Goal: Task Accomplishment & Management: Manage account settings

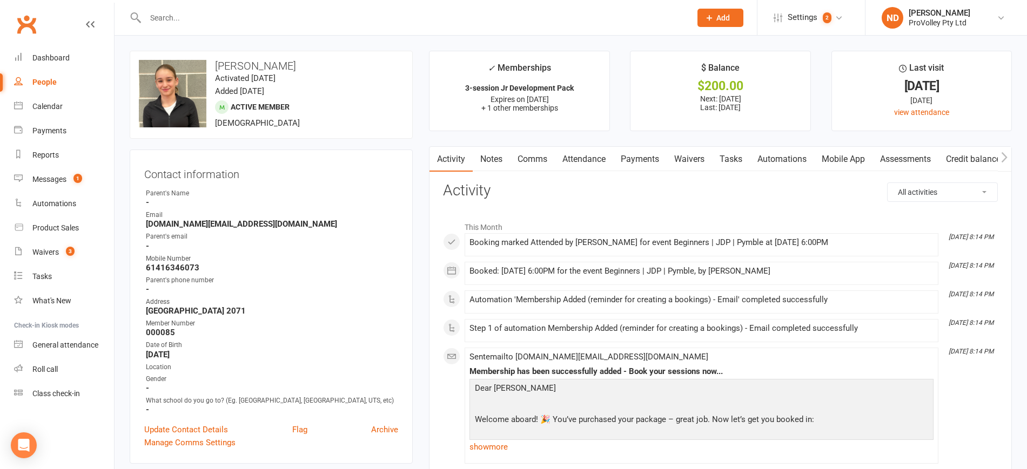
click at [48, 73] on link "People" at bounding box center [64, 82] width 100 height 24
select select "100"
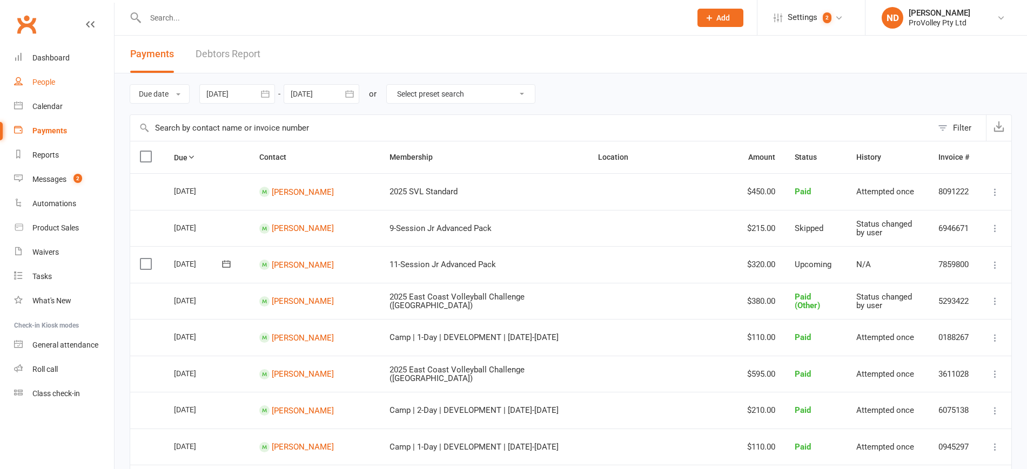
drag, startPoint x: 0, startPoint y: 0, endPoint x: 52, endPoint y: 81, distance: 96.2
click at [52, 81] on div "People" at bounding box center [43, 82] width 23 height 9
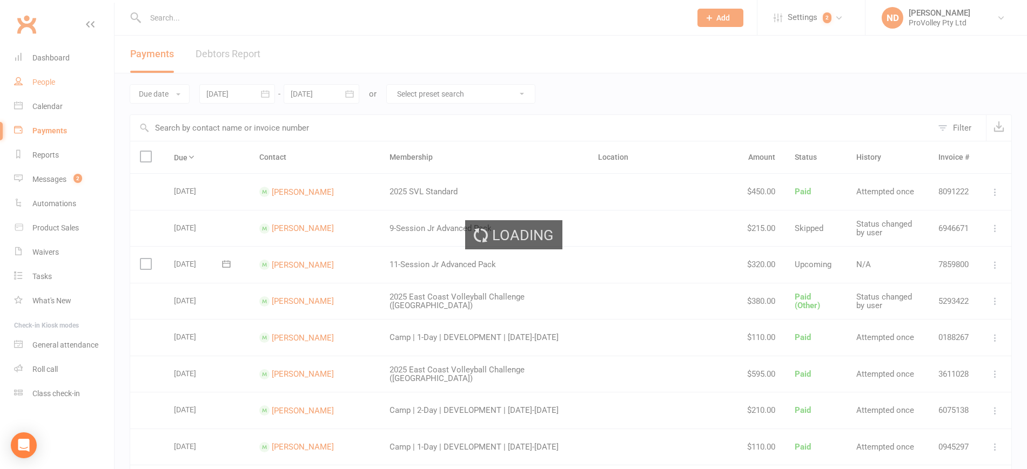
select select "100"
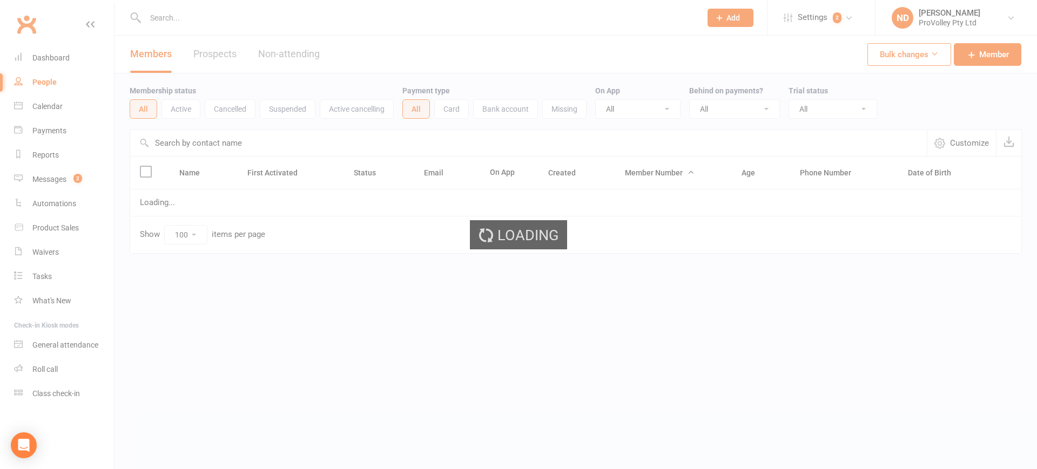
click at [211, 147] on div "Loading" at bounding box center [518, 234] width 1037 height 469
click at [196, 140] on div "Loading" at bounding box center [518, 234] width 1037 height 469
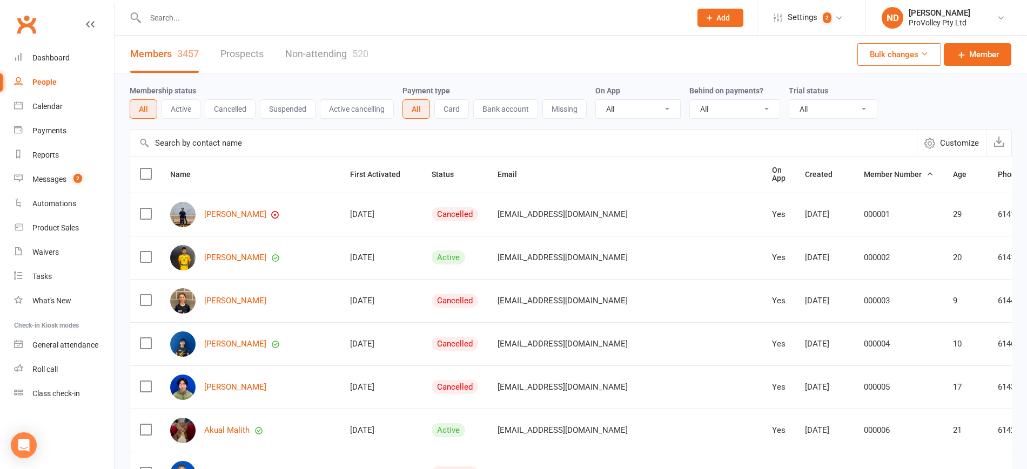
click at [220, 145] on input "text" at bounding box center [523, 143] width 786 height 26
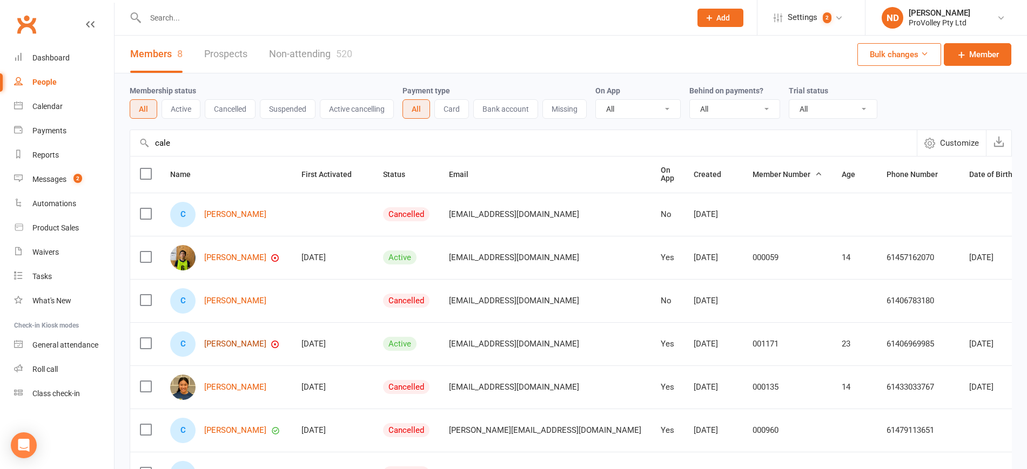
type input "cale"
click at [223, 341] on link "Caleb Chen" at bounding box center [235, 344] width 62 height 9
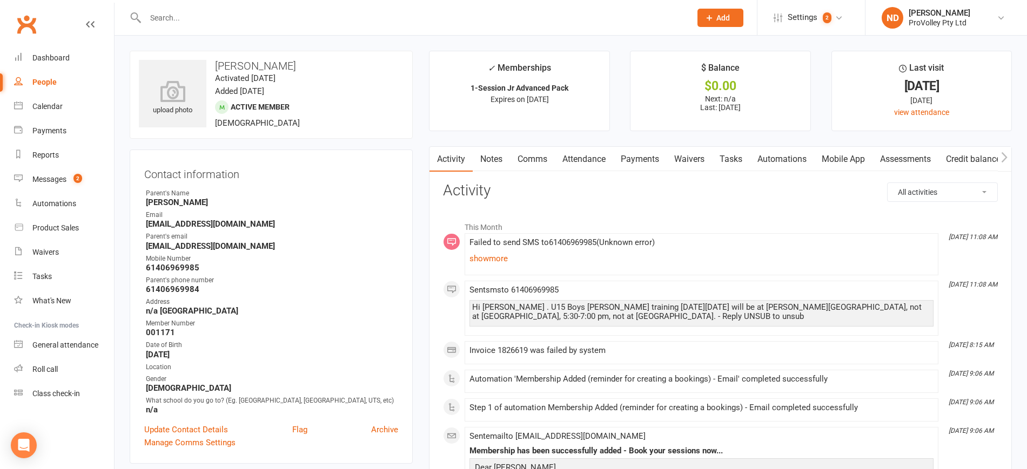
click at [639, 159] on link "Payments" at bounding box center [639, 159] width 53 height 25
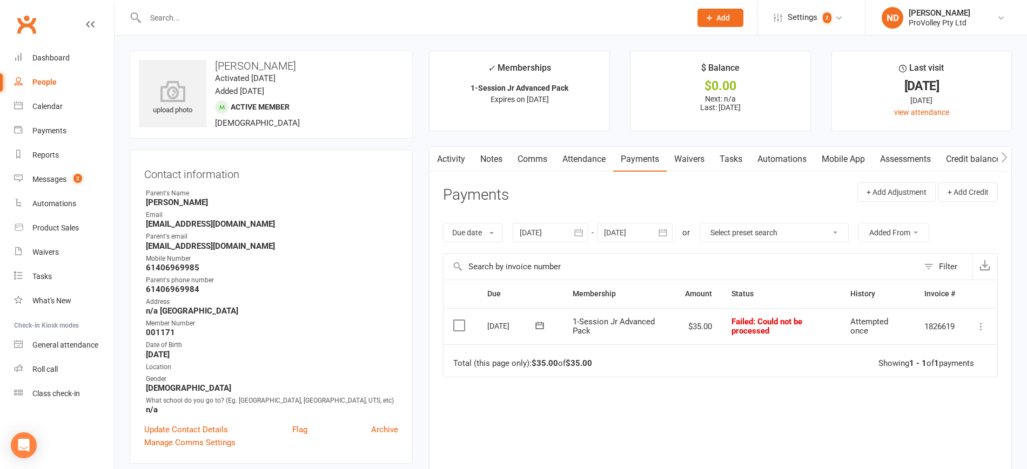
click at [584, 230] on icon "button" at bounding box center [578, 232] width 11 height 11
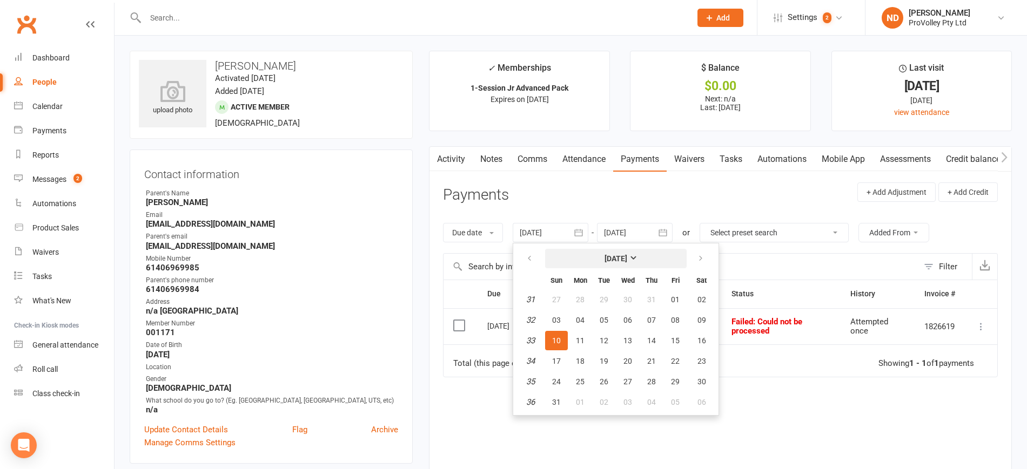
click at [622, 254] on button "August 2025" at bounding box center [616, 258] width 142 height 19
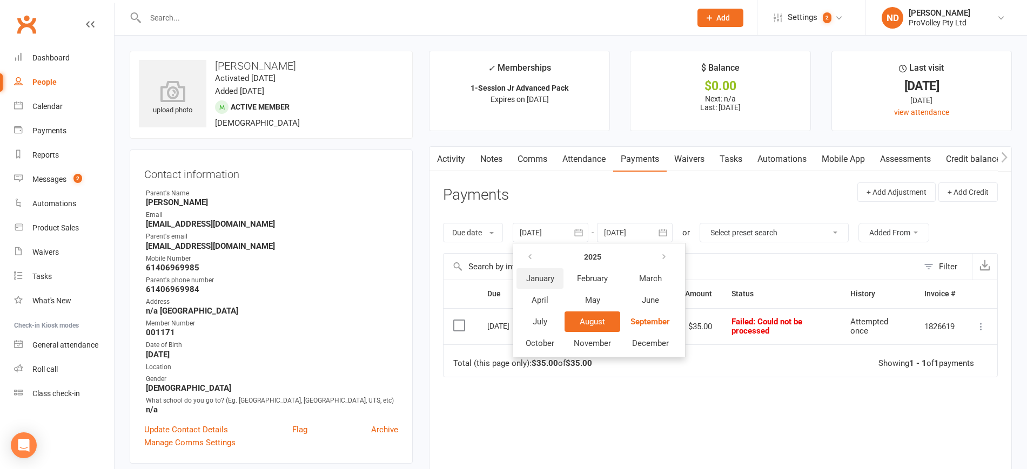
click at [534, 270] on button "January" at bounding box center [539, 278] width 47 height 21
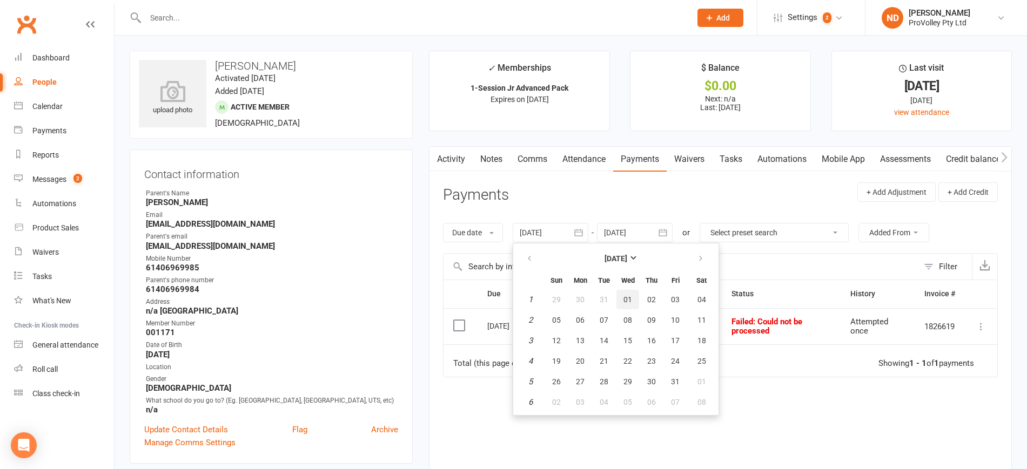
click at [637, 301] on button "01" at bounding box center [627, 299] width 23 height 19
type input "01 Jan 2025"
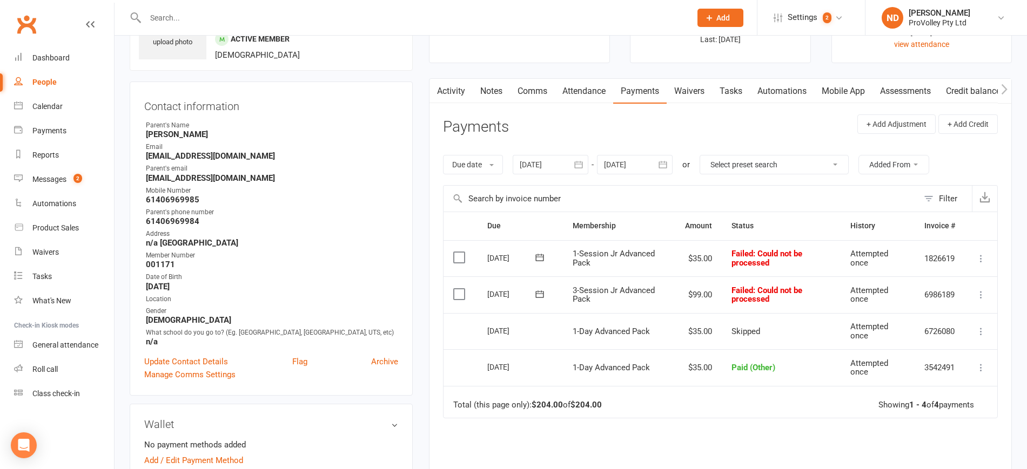
scroll to position [68, 0]
click at [981, 254] on icon at bounding box center [980, 259] width 11 height 11
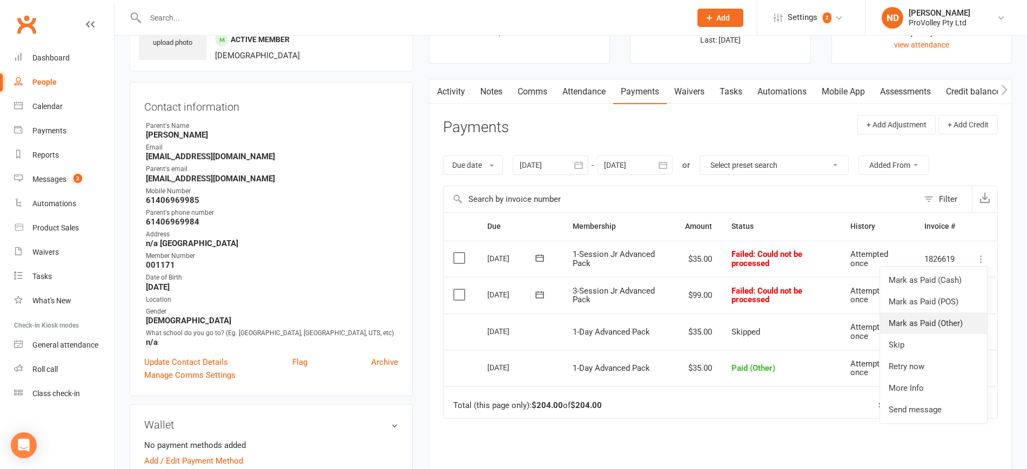
click at [947, 322] on link "Mark as Paid (Other)" at bounding box center [933, 324] width 107 height 22
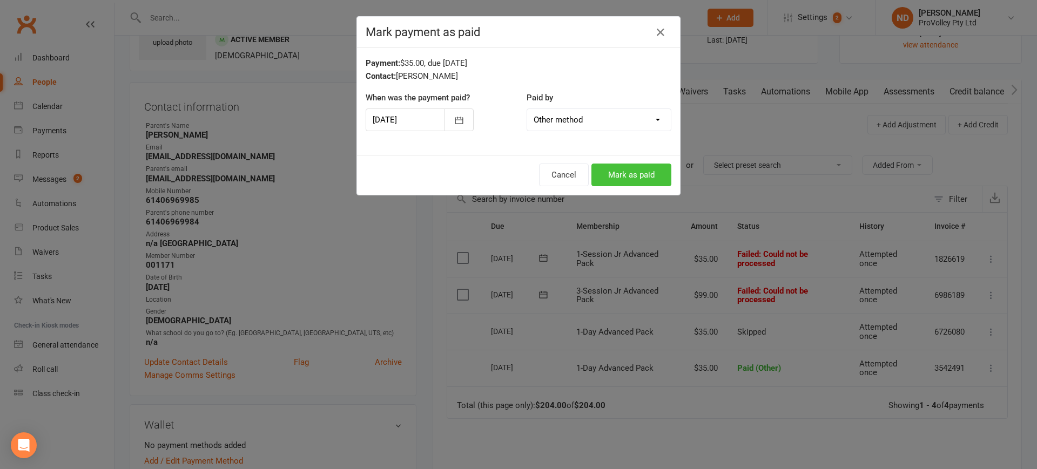
click at [636, 168] on button "Mark as paid" at bounding box center [631, 175] width 80 height 23
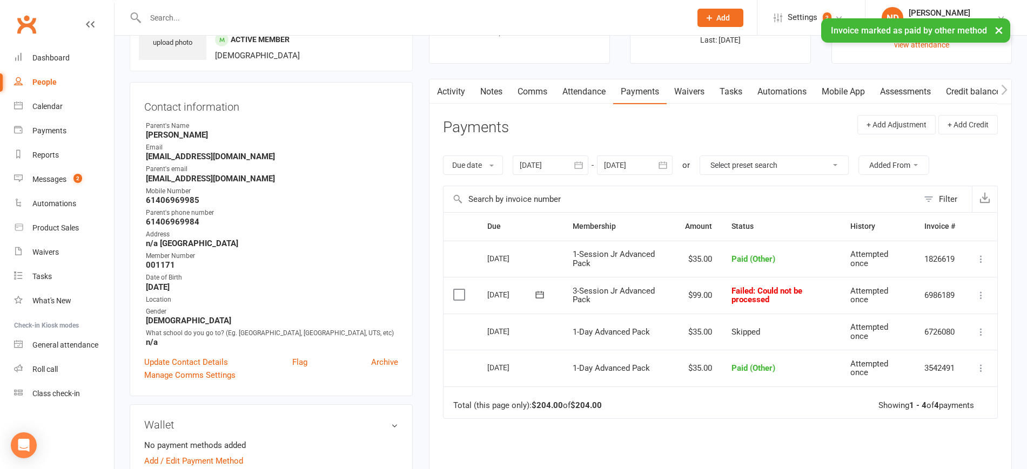
click at [980, 327] on icon at bounding box center [980, 332] width 11 height 11
click at [932, 391] on link "Mark as Paid (Other)" at bounding box center [933, 397] width 107 height 22
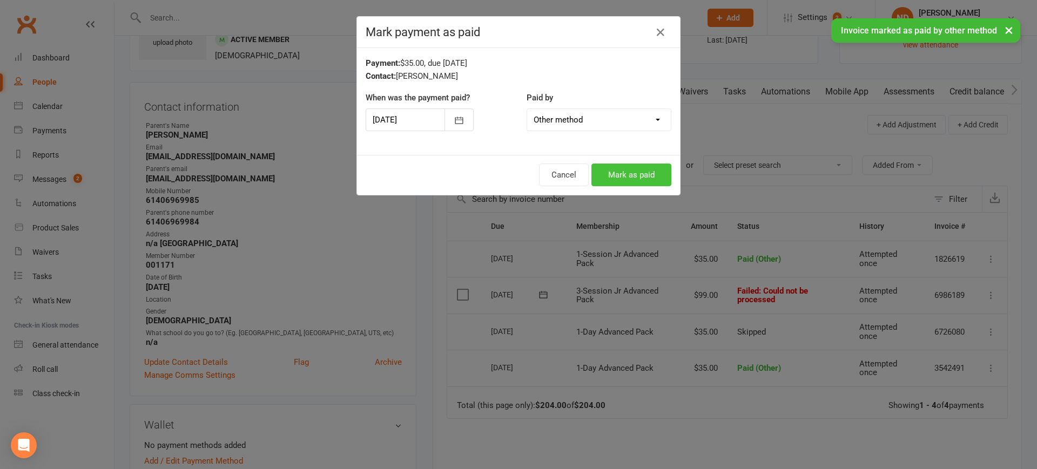
click at [631, 169] on button "Mark as paid" at bounding box center [631, 175] width 80 height 23
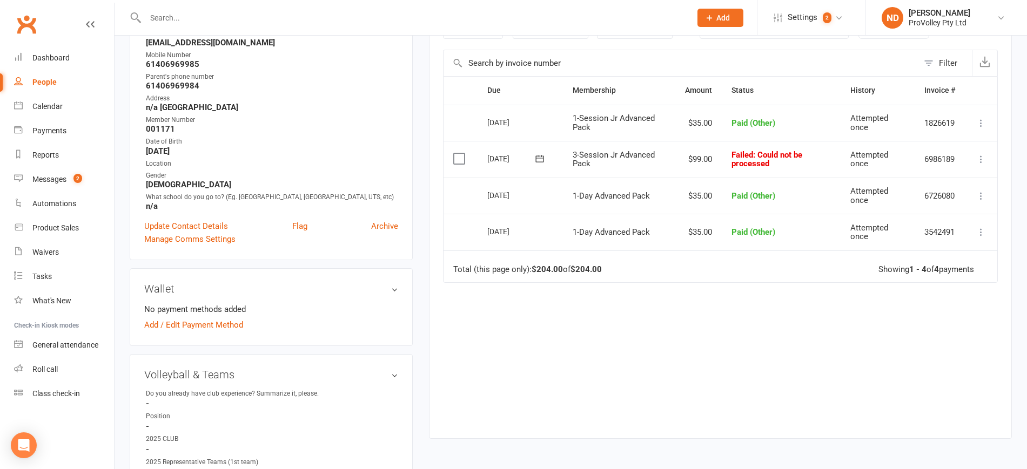
scroll to position [135, 0]
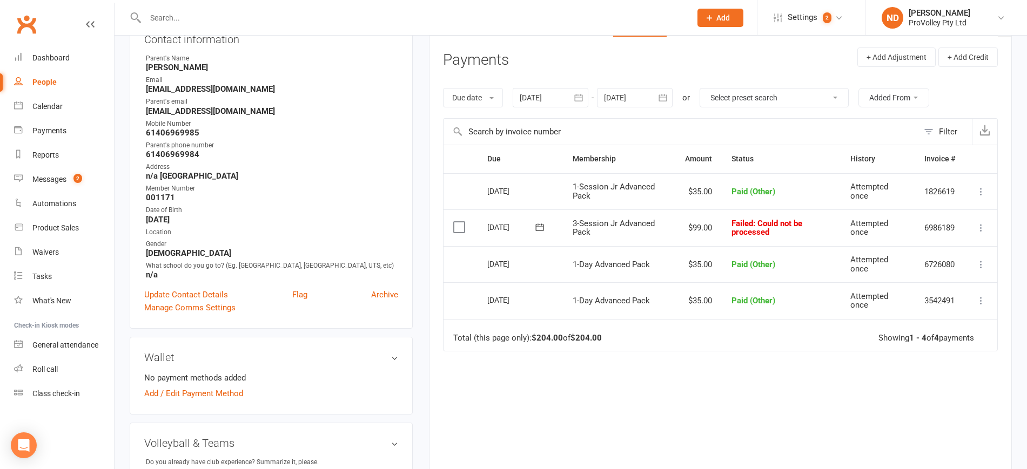
click at [978, 187] on icon at bounding box center [980, 191] width 11 height 11
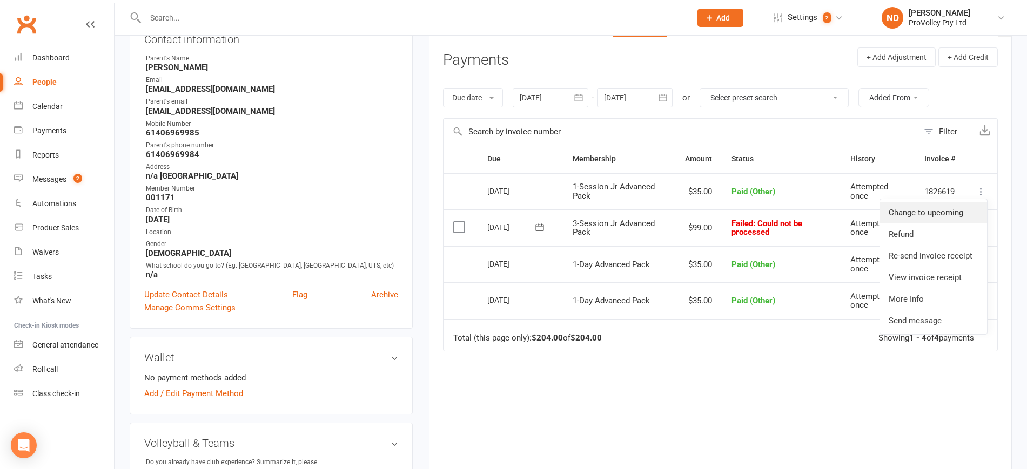
click at [959, 203] on link "Change to upcoming" at bounding box center [933, 213] width 107 height 22
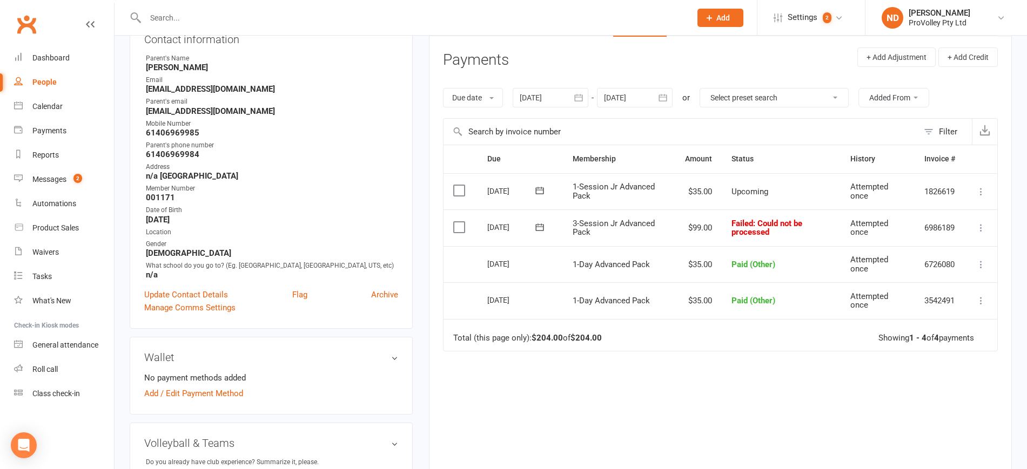
click at [979, 193] on icon at bounding box center [980, 191] width 11 height 11
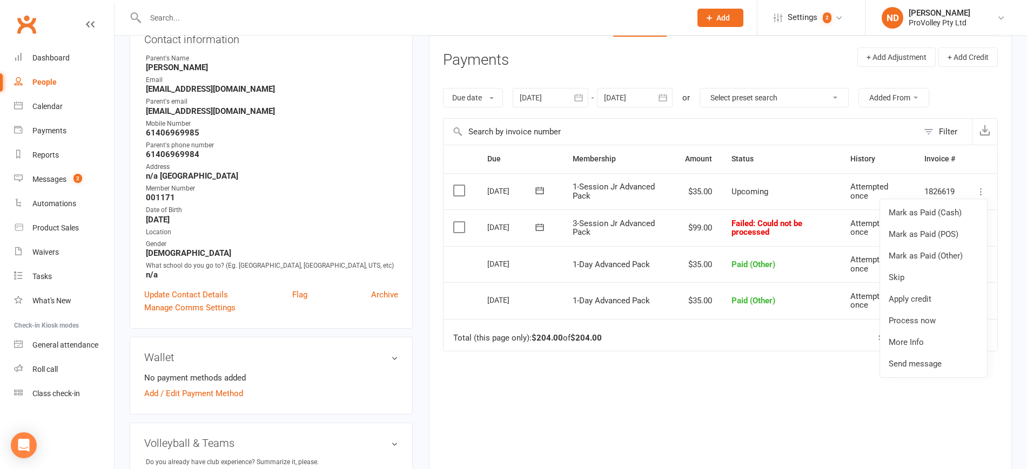
click at [784, 369] on div "Due Contact Membership Amount Status History Invoice # Select this 04 Sep 2025 …" at bounding box center [720, 318] width 555 height 346
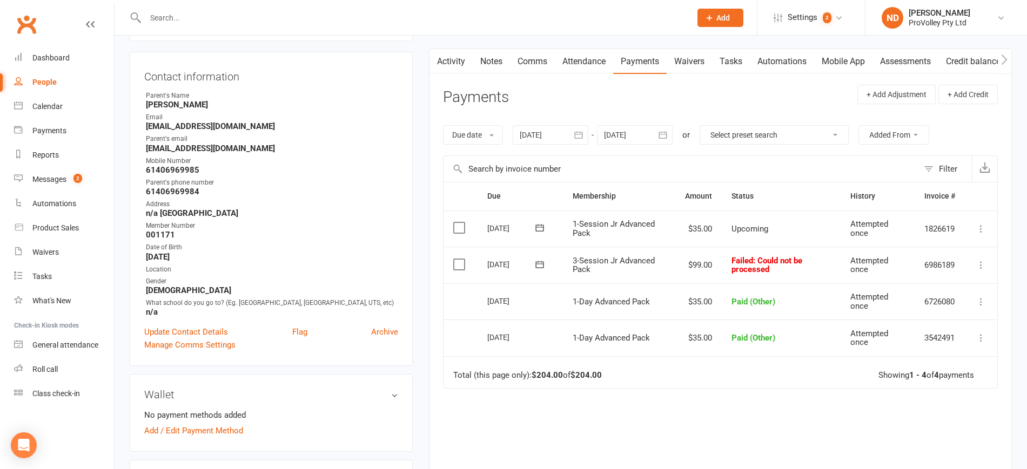
scroll to position [0, 0]
